Goal: Task Accomplishment & Management: Manage account settings

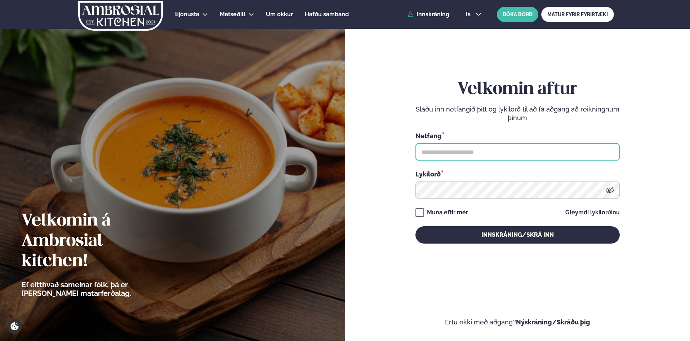
click at [482, 149] on input "text" at bounding box center [518, 151] width 204 height 17
type input "**********"
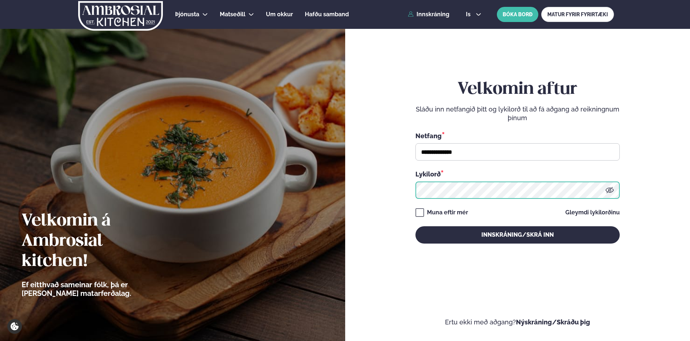
click at [416, 226] on button "Innskráning/Skrá inn" at bounding box center [518, 234] width 204 height 17
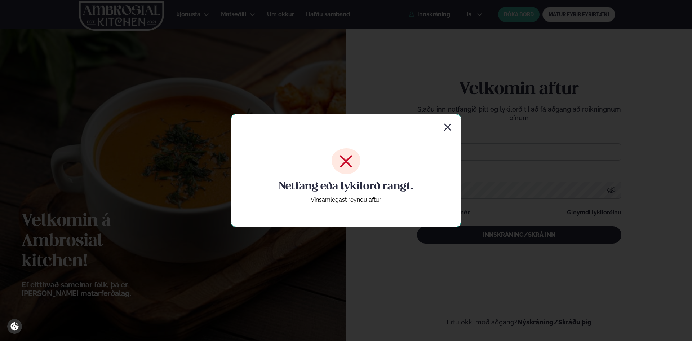
drag, startPoint x: 342, startPoint y: 157, endPoint x: 390, endPoint y: 163, distance: 48.3
click at [343, 157] on g at bounding box center [346, 161] width 29 height 26
click at [347, 170] on icon at bounding box center [346, 161] width 29 height 26
click at [453, 129] on div "Netfang eða lykilorð rangt. Vinsamlegast reyndu aftur" at bounding box center [346, 170] width 231 height 113
click at [447, 127] on icon "button" at bounding box center [447, 127] width 9 height 9
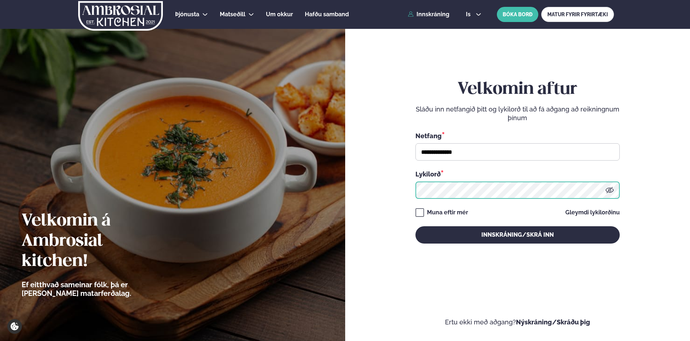
click at [382, 189] on form "**********" at bounding box center [518, 168] width 302 height 315
click at [416, 226] on button "Innskráning/Skrá inn" at bounding box center [518, 234] width 204 height 17
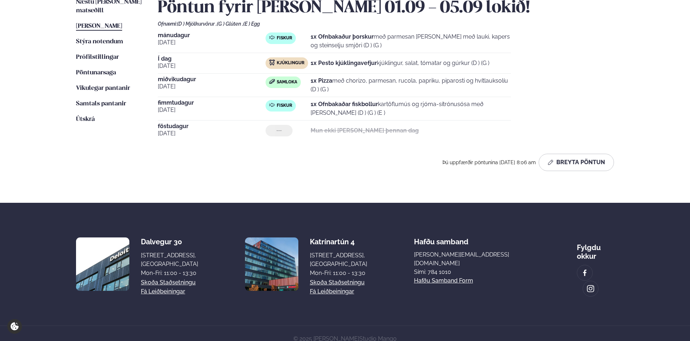
scroll to position [198, 0]
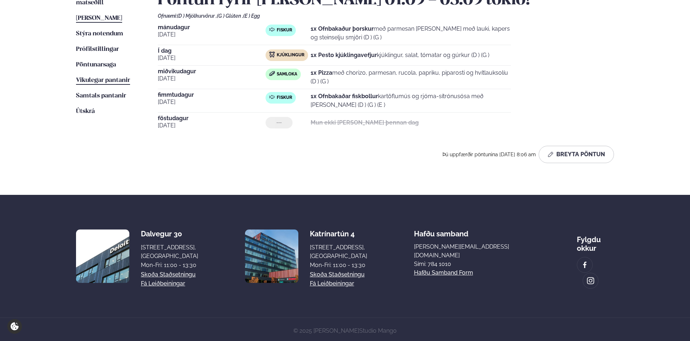
click at [103, 77] on span "Vikulegar pantanir" at bounding box center [103, 80] width 54 height 6
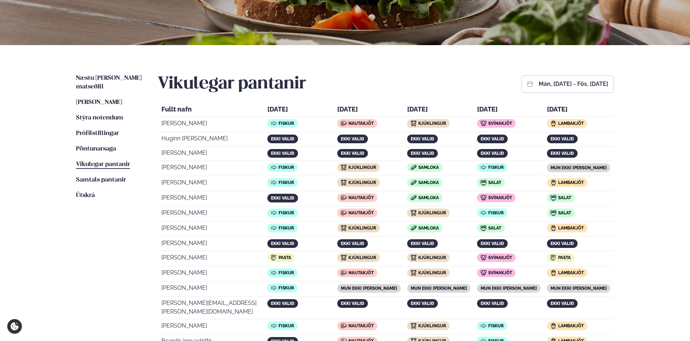
scroll to position [120, 0]
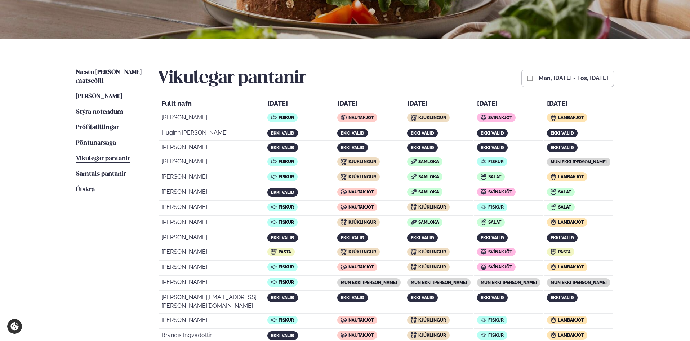
click at [159, 112] on td "[PERSON_NAME]" at bounding box center [211, 119] width 105 height 14
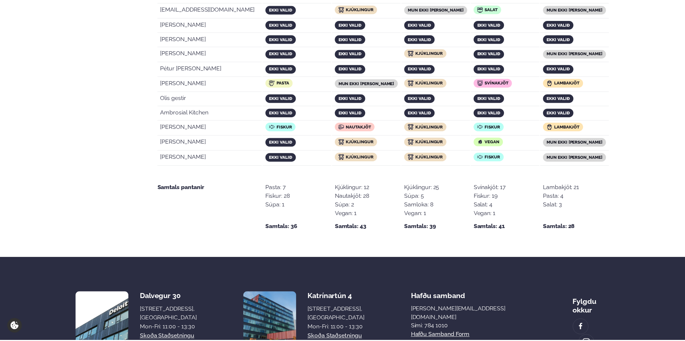
scroll to position [1432, 0]
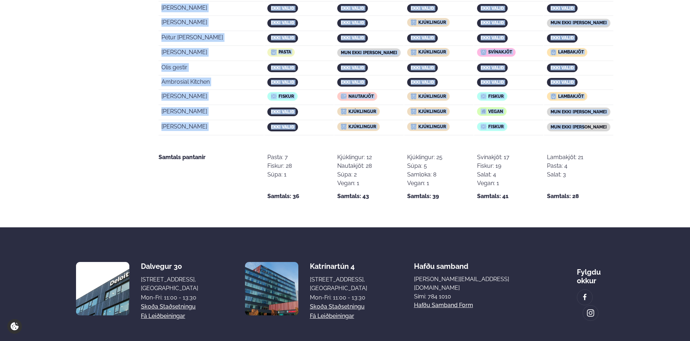
drag, startPoint x: 161, startPoint y: 103, endPoint x: 583, endPoint y: 99, distance: 421.8
